Goal: Task Accomplishment & Management: Complete application form

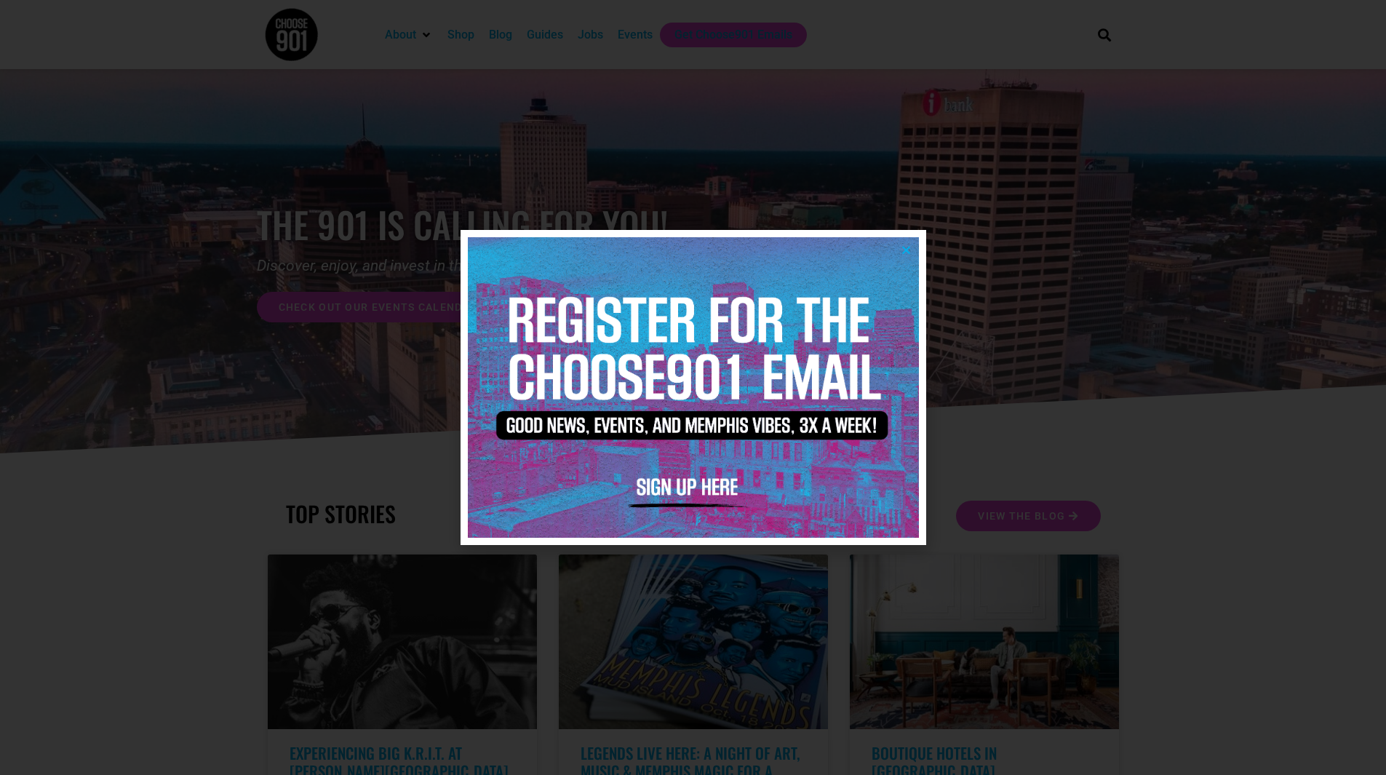
click at [903, 247] on icon "Close" at bounding box center [906, 249] width 11 height 11
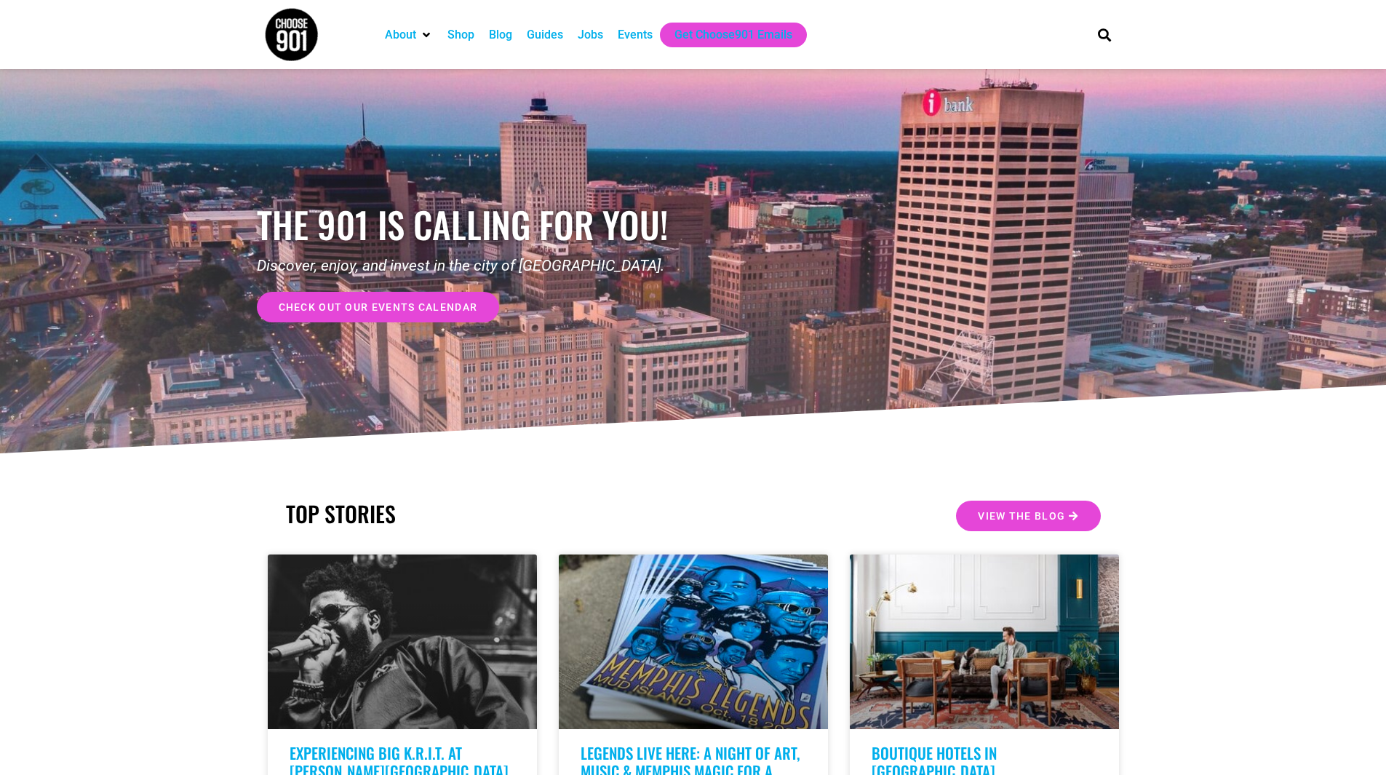
click at [590, 37] on div "Jobs" at bounding box center [590, 34] width 25 height 17
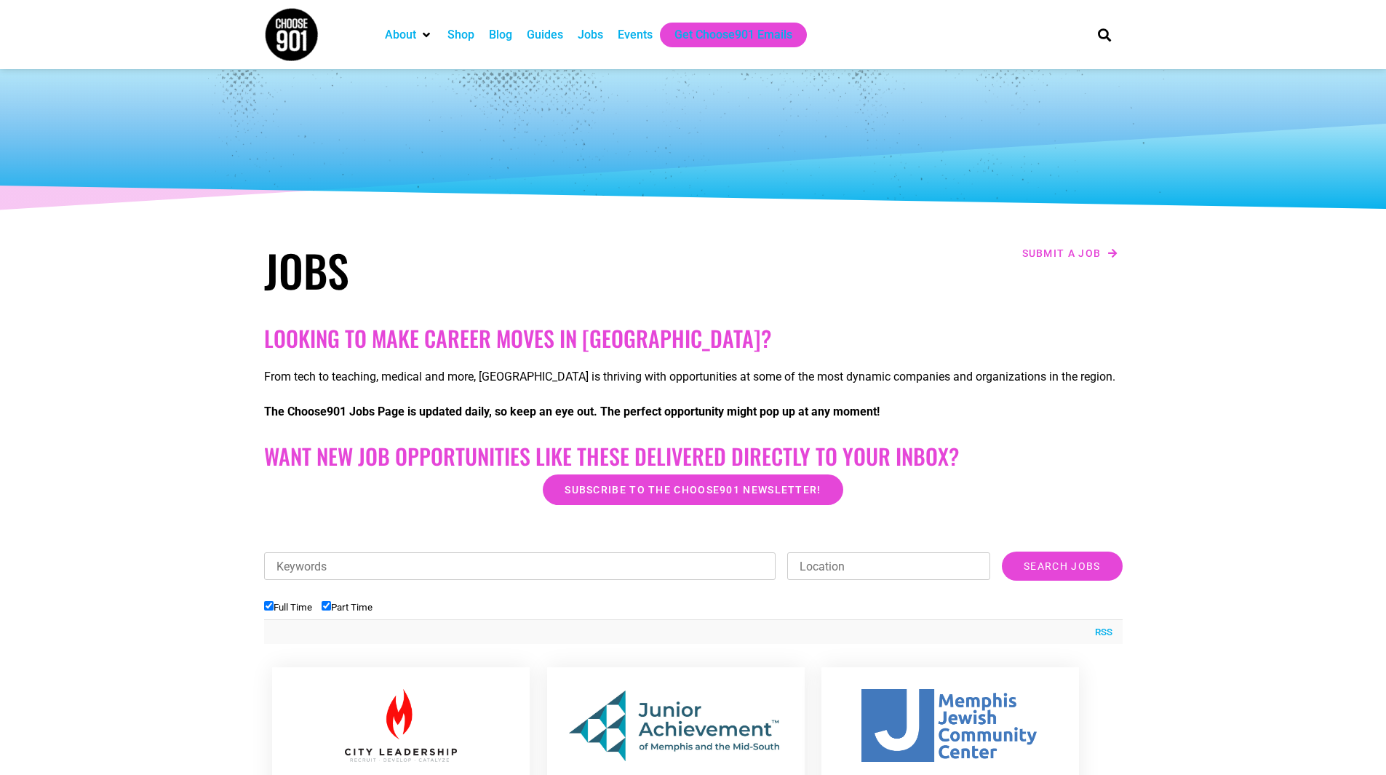
click at [271, 606] on input "Full Time" at bounding box center [268, 605] width 9 height 9
checkbox input "false"
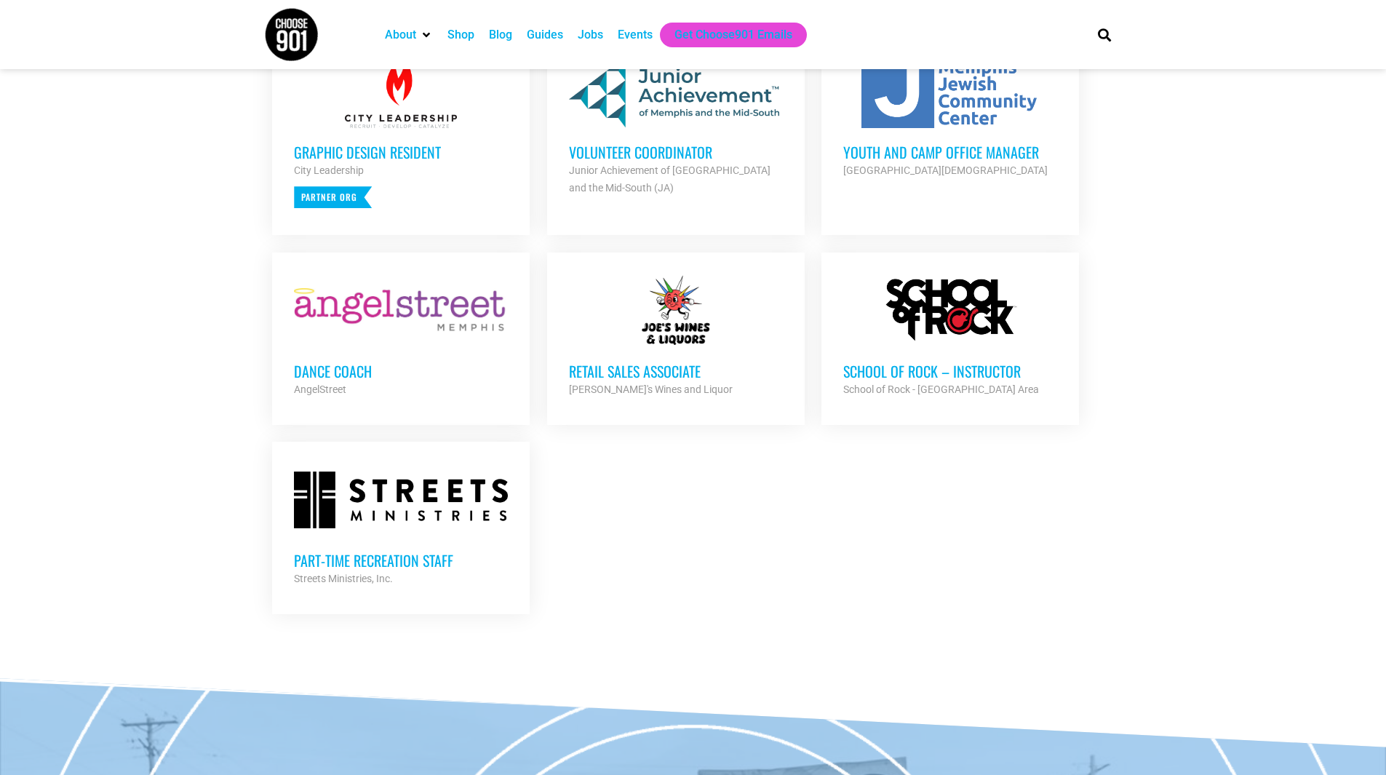
scroll to position [655, 0]
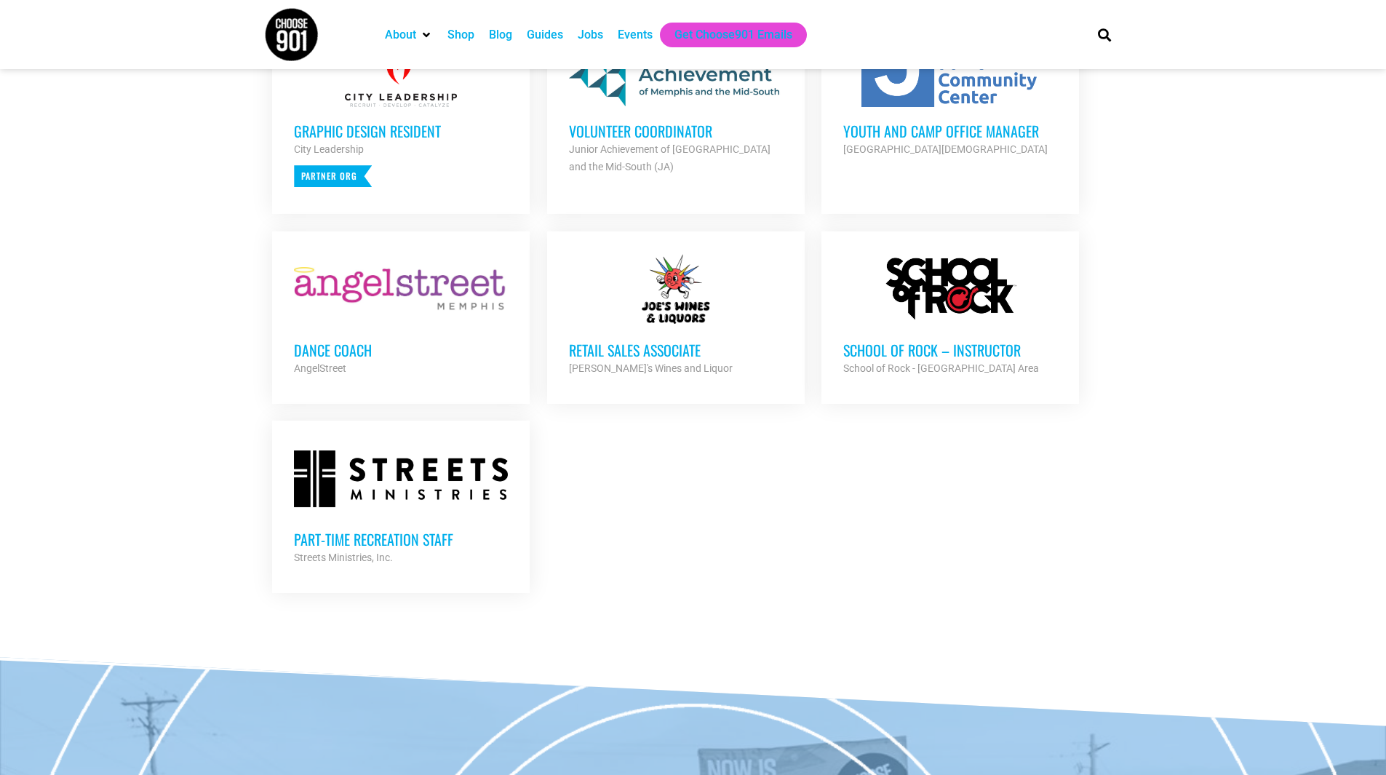
click at [393, 543] on h3 "Part-time Recreation Staff" at bounding box center [401, 539] width 214 height 19
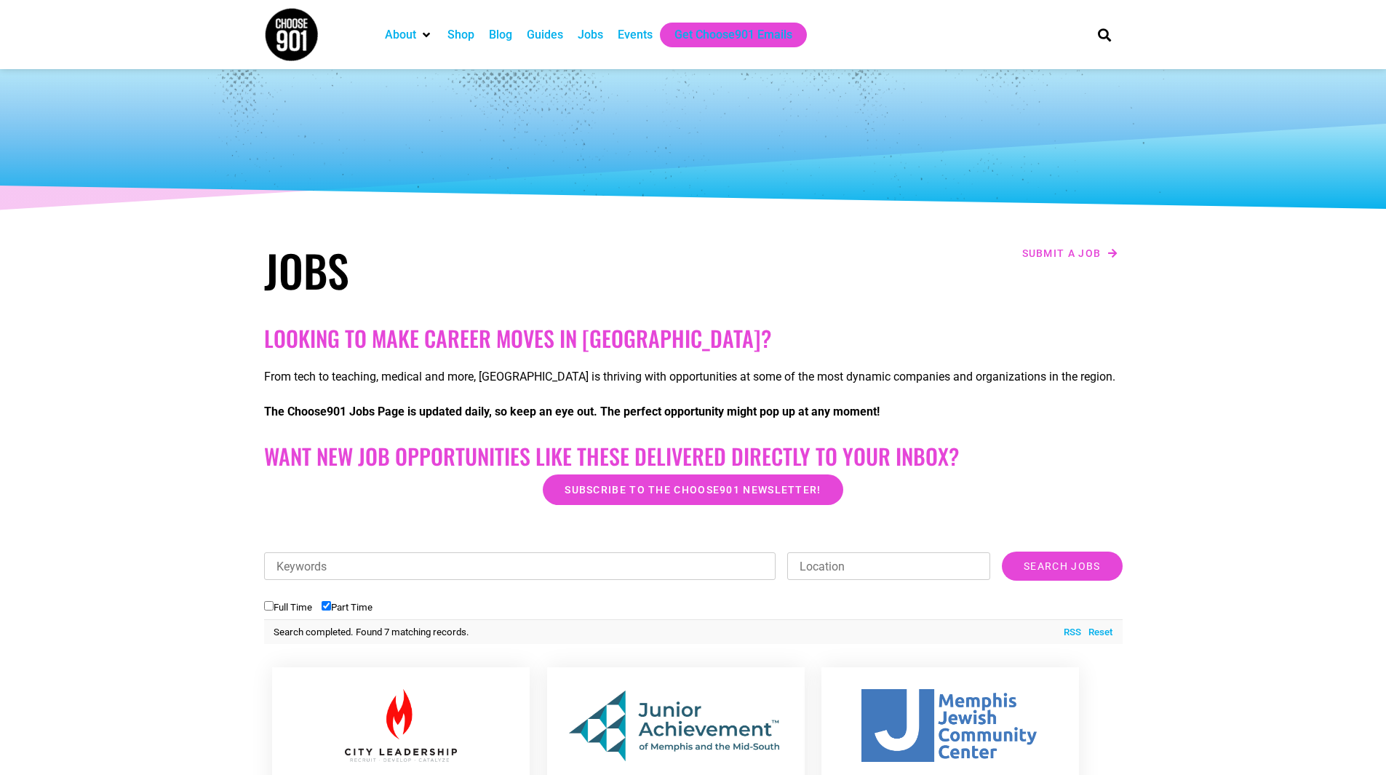
click at [331, 609] on input "Part Time" at bounding box center [326, 605] width 9 height 9
checkbox input "false"
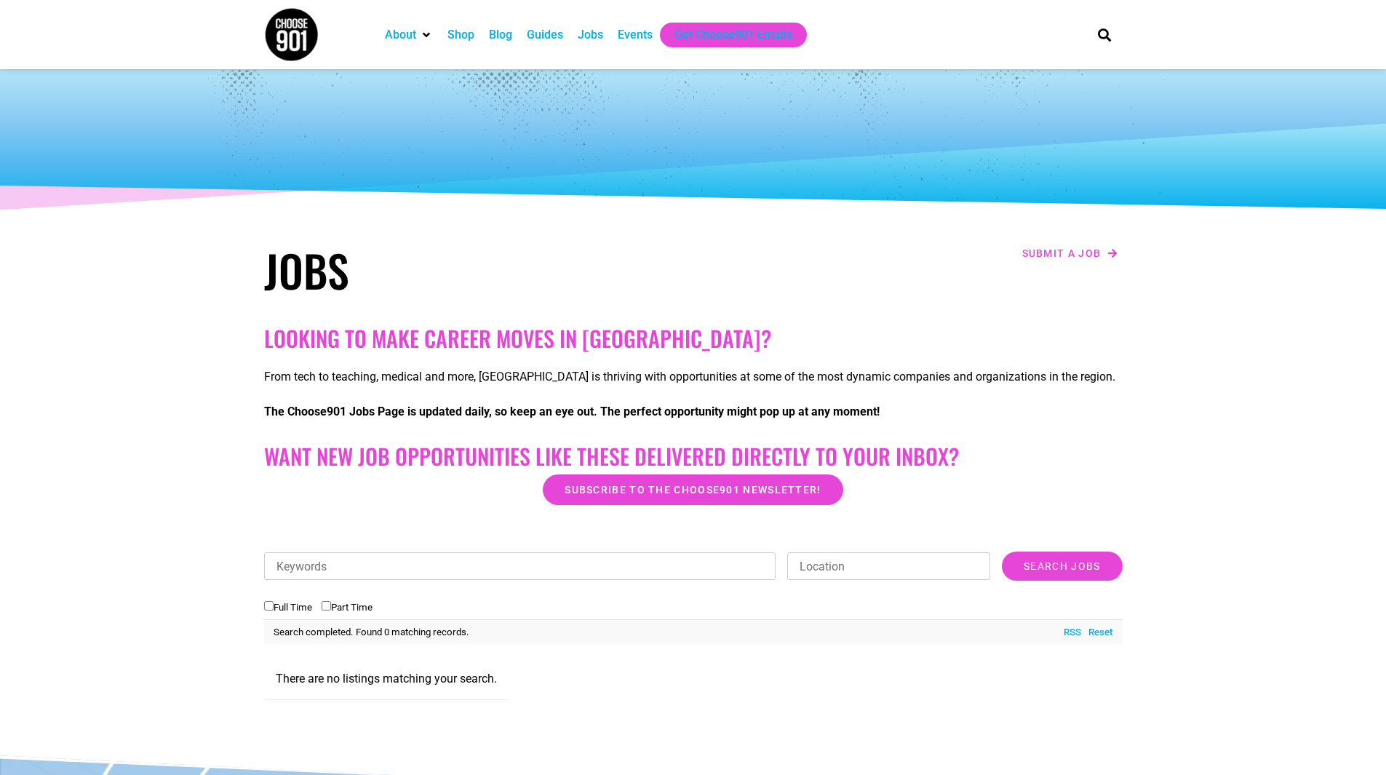
click at [268, 607] on input "Full Time" at bounding box center [268, 605] width 9 height 9
checkbox input "true"
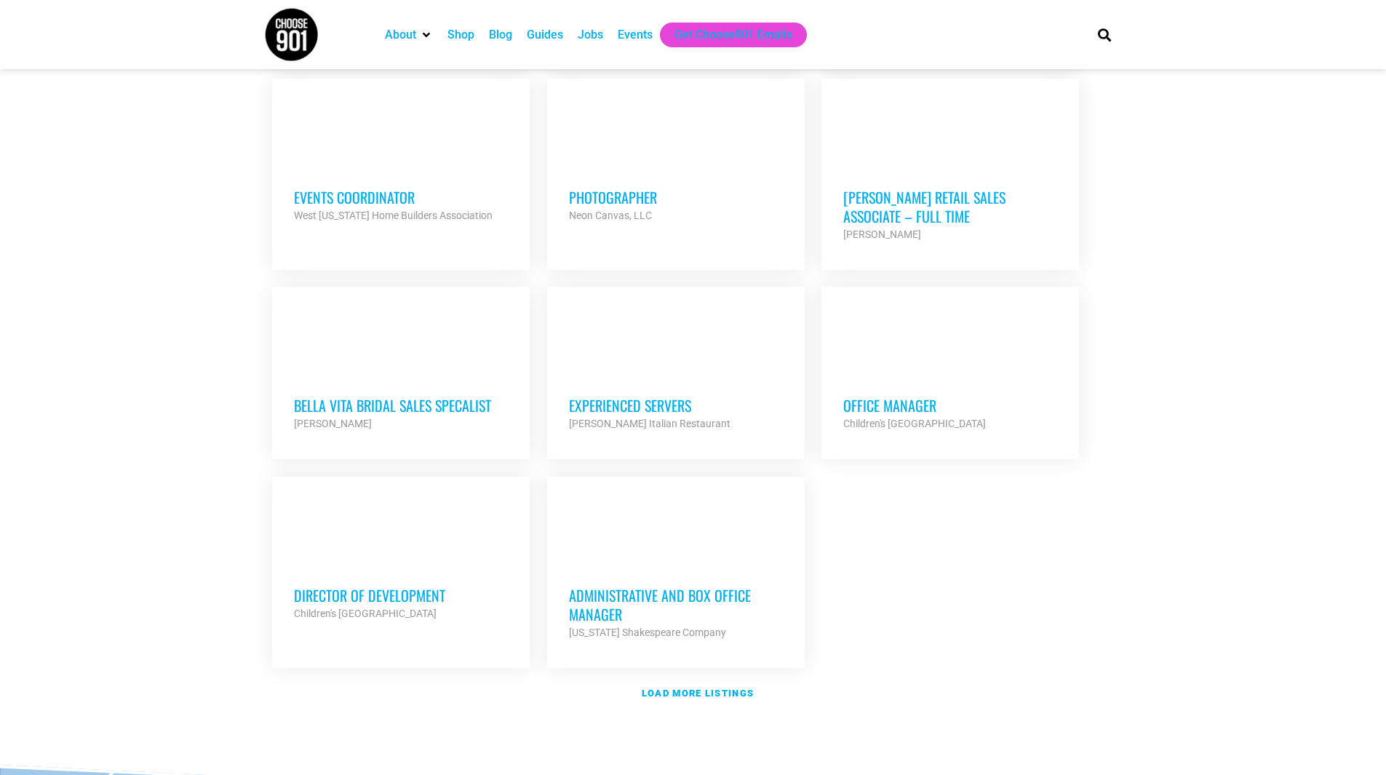
scroll to position [1455, 0]
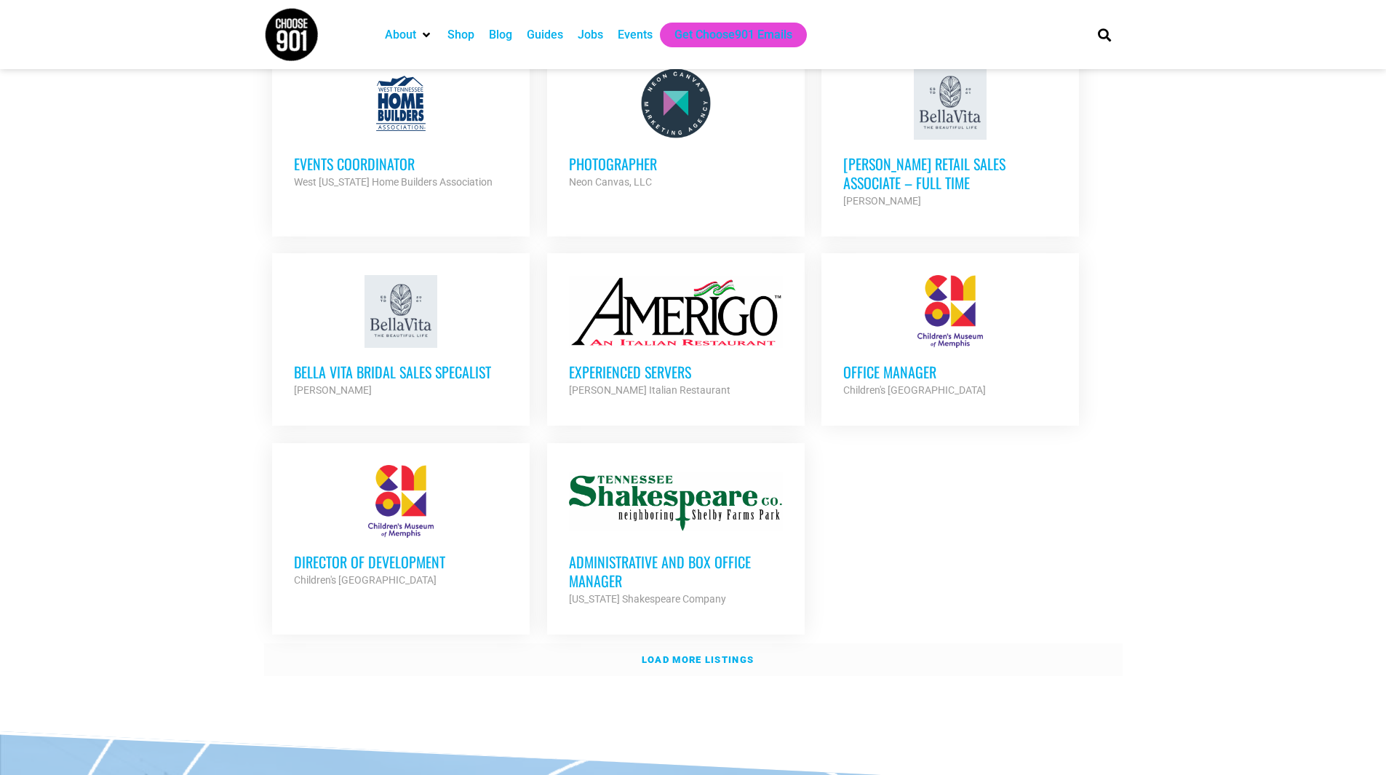
click at [704, 654] on strong "Load more listings" at bounding box center [698, 659] width 112 height 11
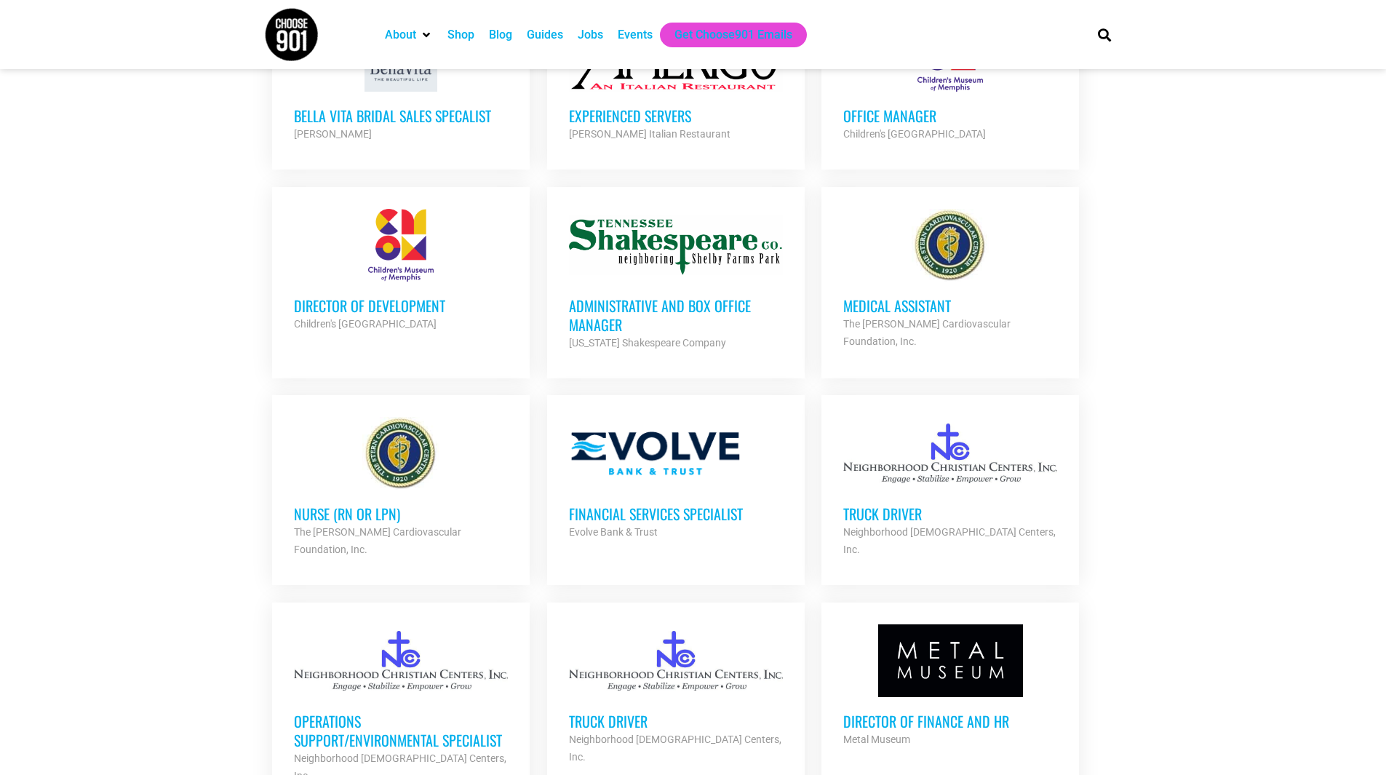
scroll to position [1746, 0]
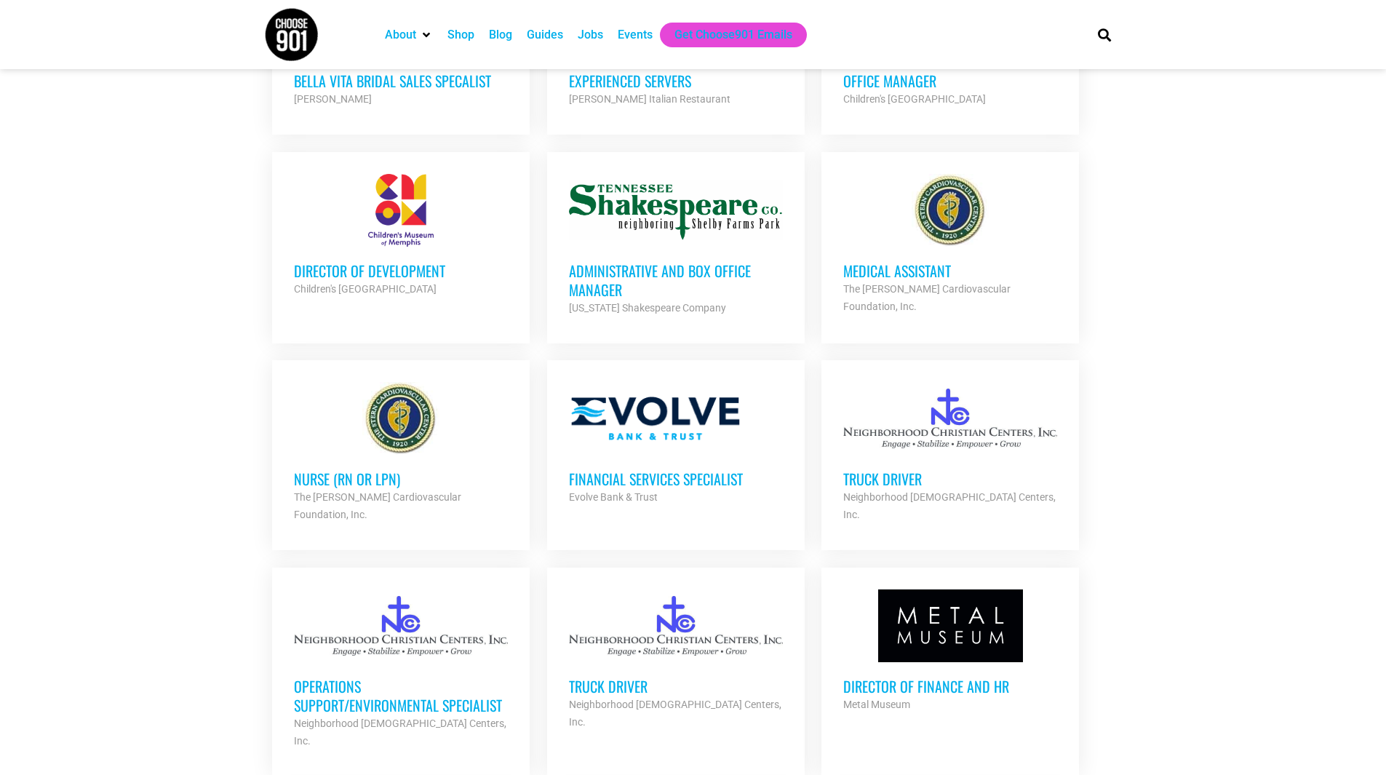
click at [914, 469] on h3 "Truck Driver" at bounding box center [950, 478] width 214 height 19
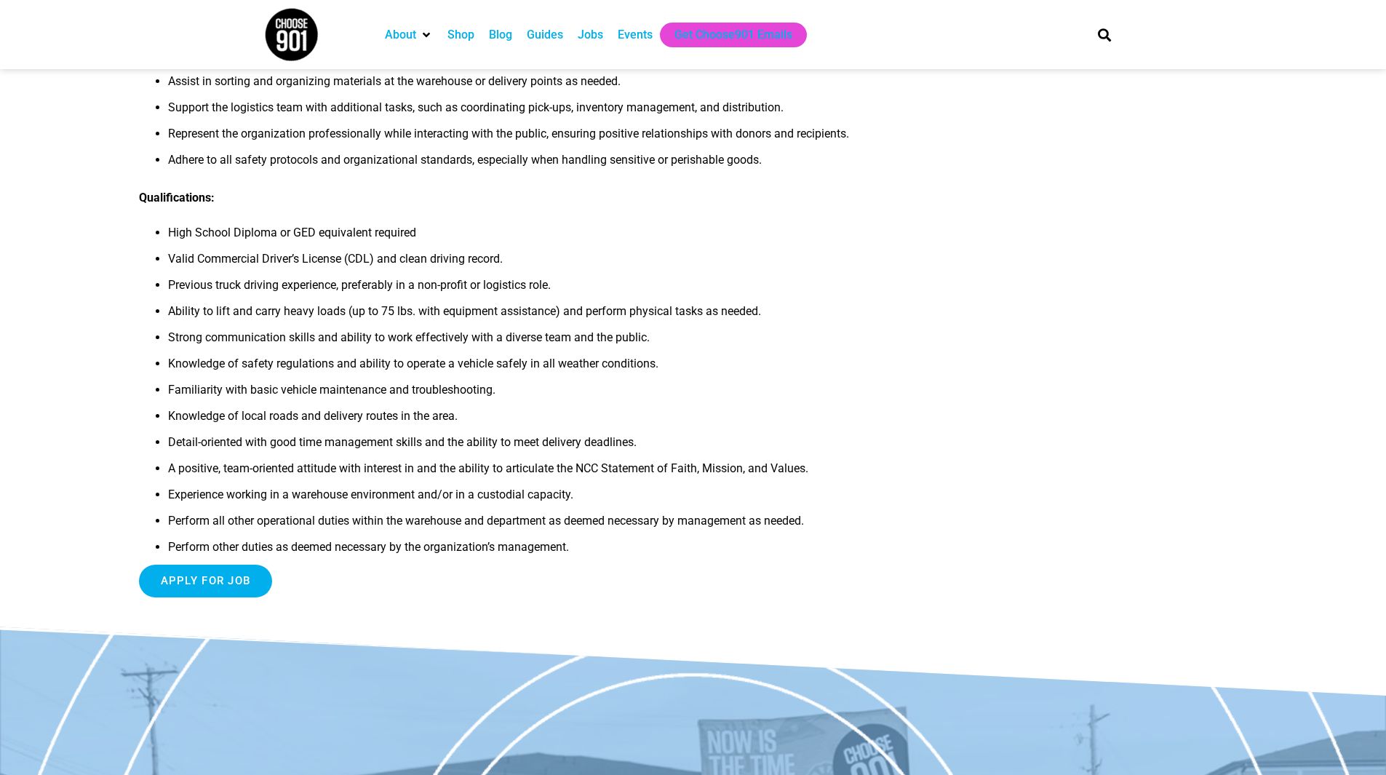
scroll to position [509, 0]
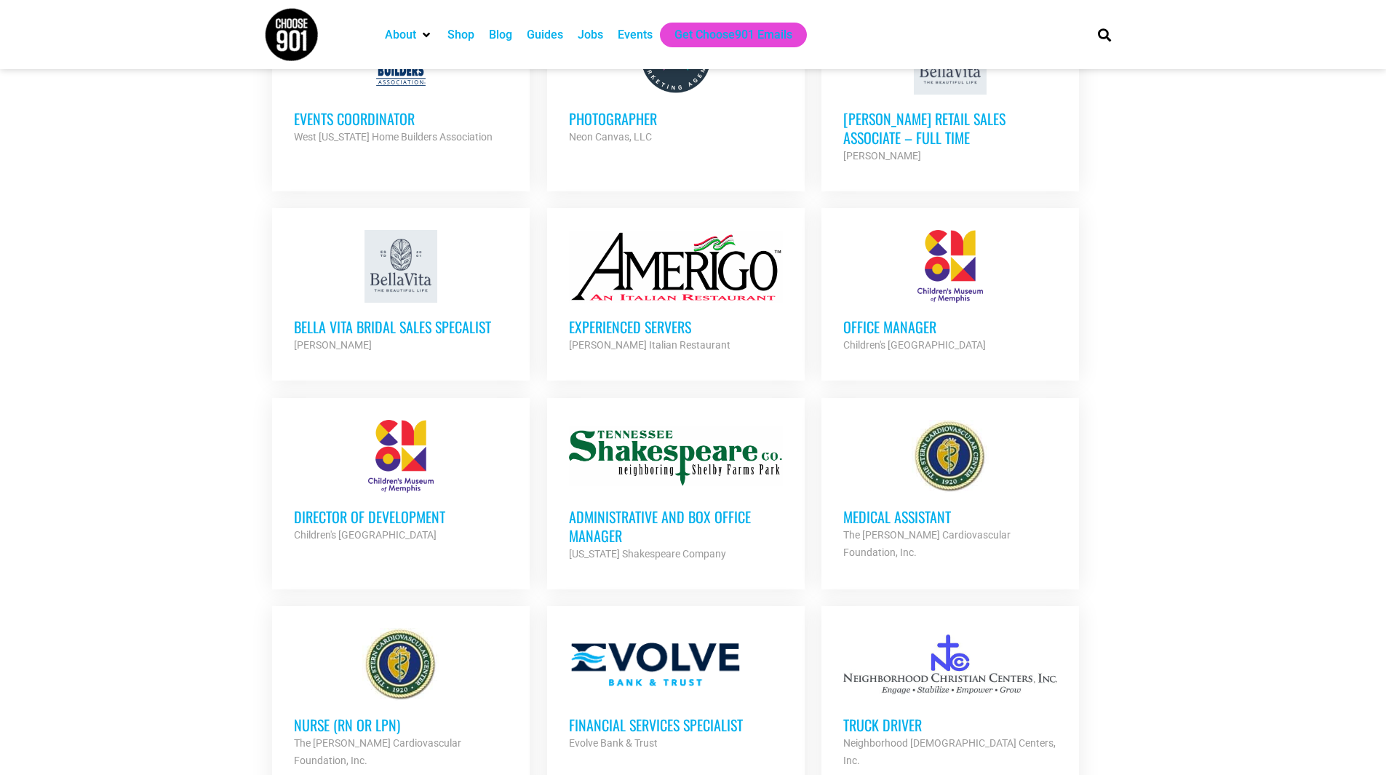
scroll to position [1455, 0]
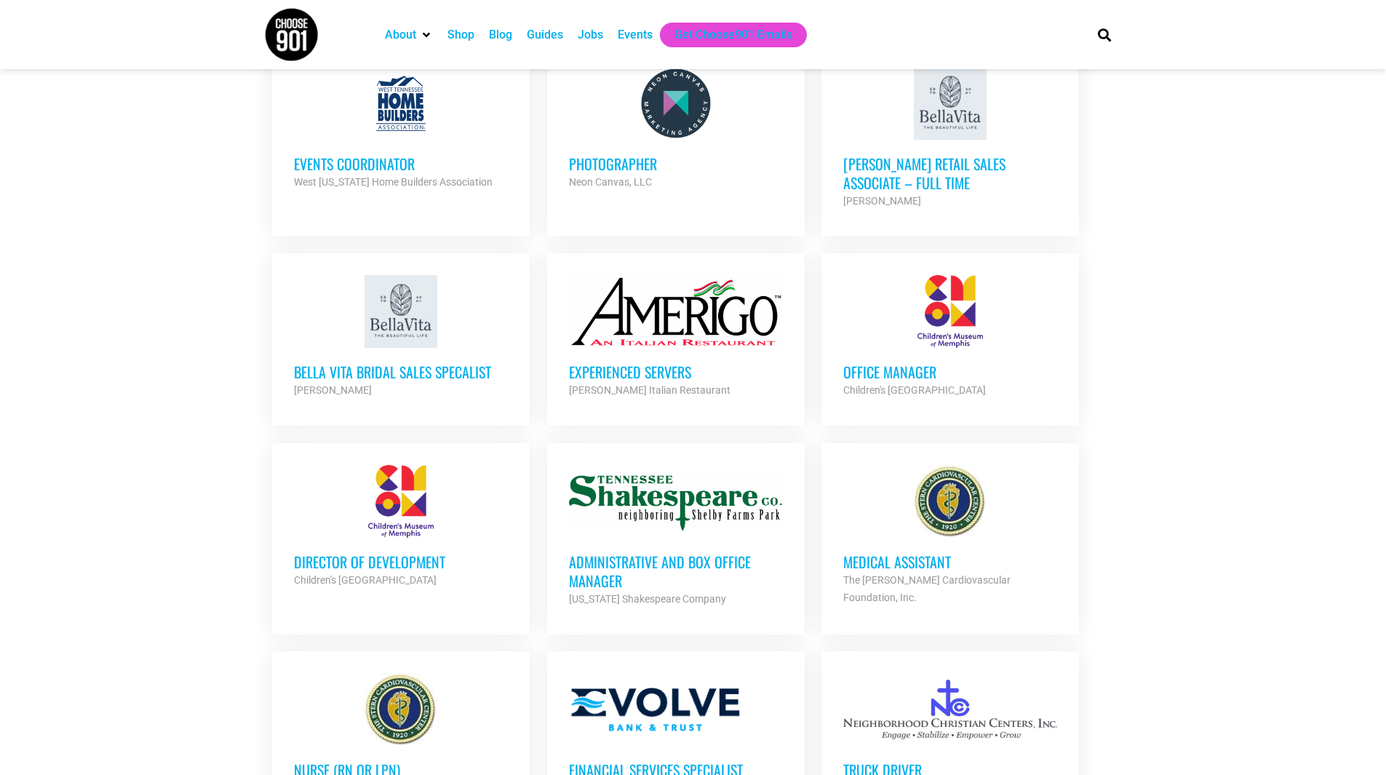
click at [592, 552] on h3 "Administrative and Box Office Manager" at bounding box center [676, 571] width 214 height 38
click at [915, 362] on h3 "Office Manager" at bounding box center [950, 371] width 214 height 19
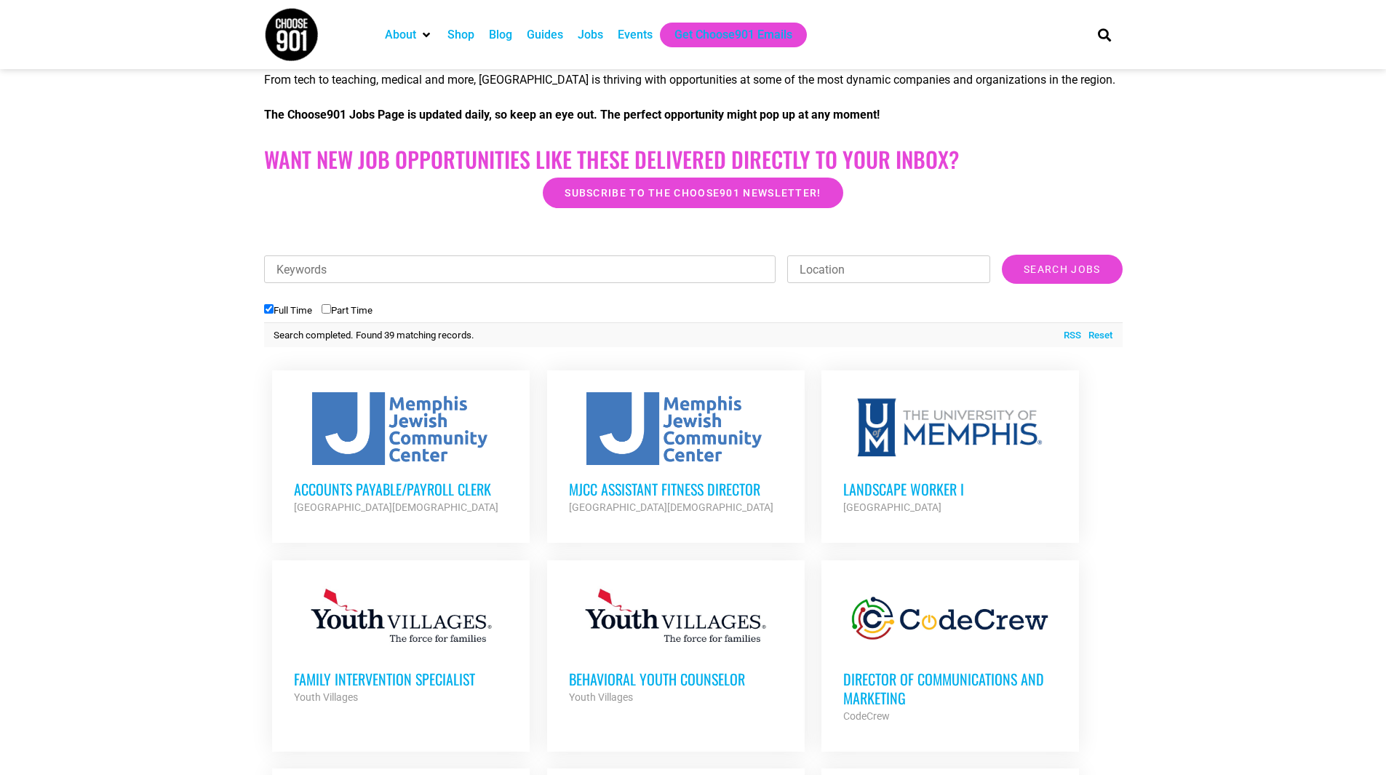
scroll to position [291, 0]
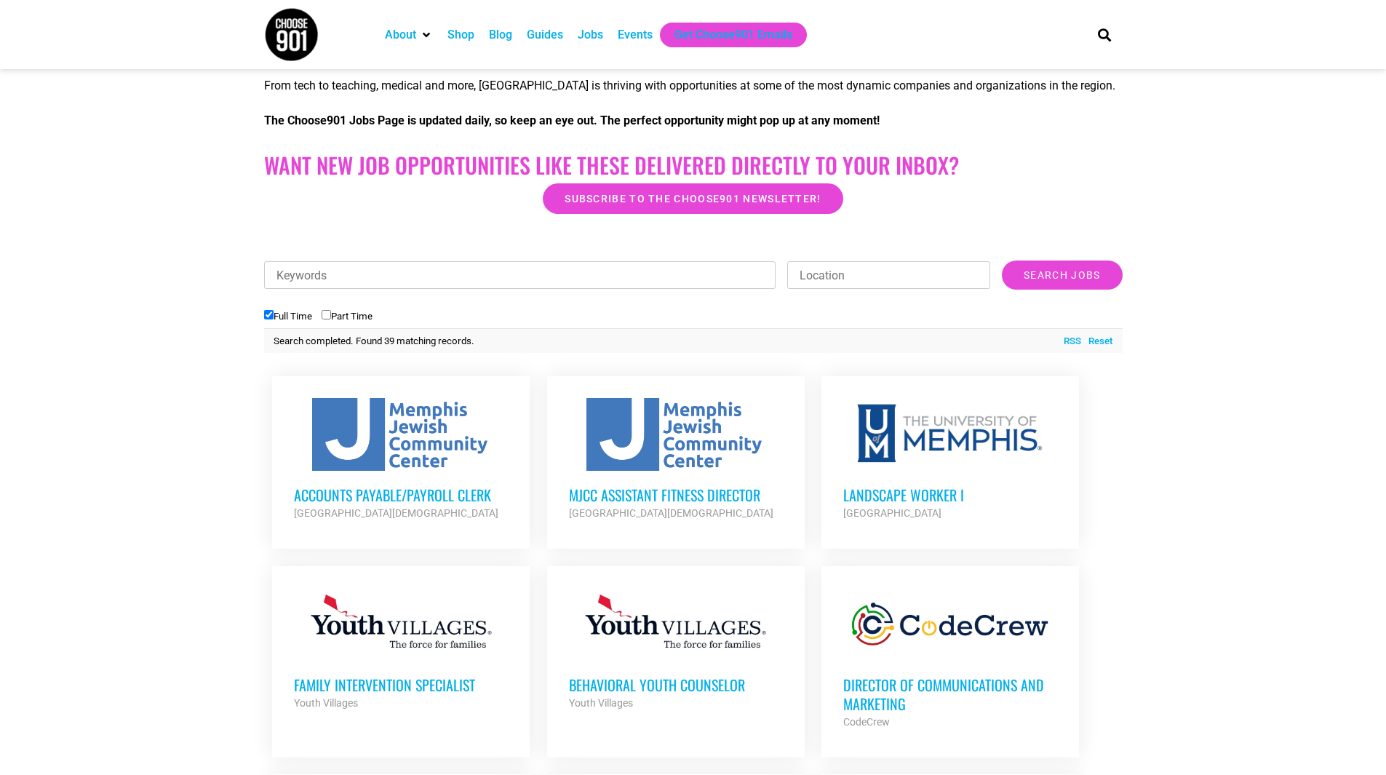
click at [953, 496] on h3 "Landscape Worker I" at bounding box center [950, 494] width 214 height 19
